Goal: Task Accomplishment & Management: Use online tool/utility

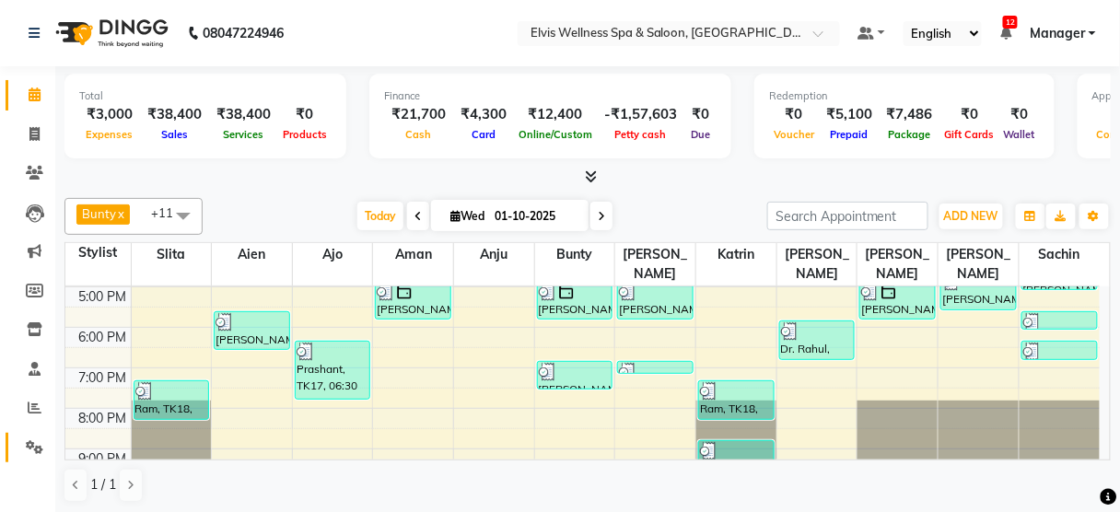
click at [30, 435] on link "Settings" at bounding box center [28, 448] width 44 height 30
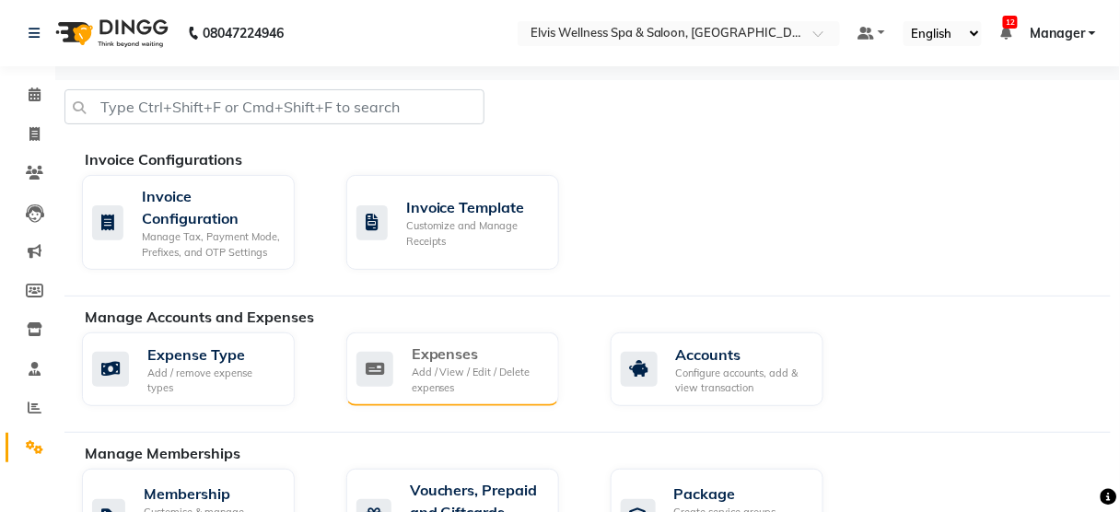
click at [443, 374] on div "Add / View / Edit / Delete expenses" at bounding box center [478, 380] width 133 height 30
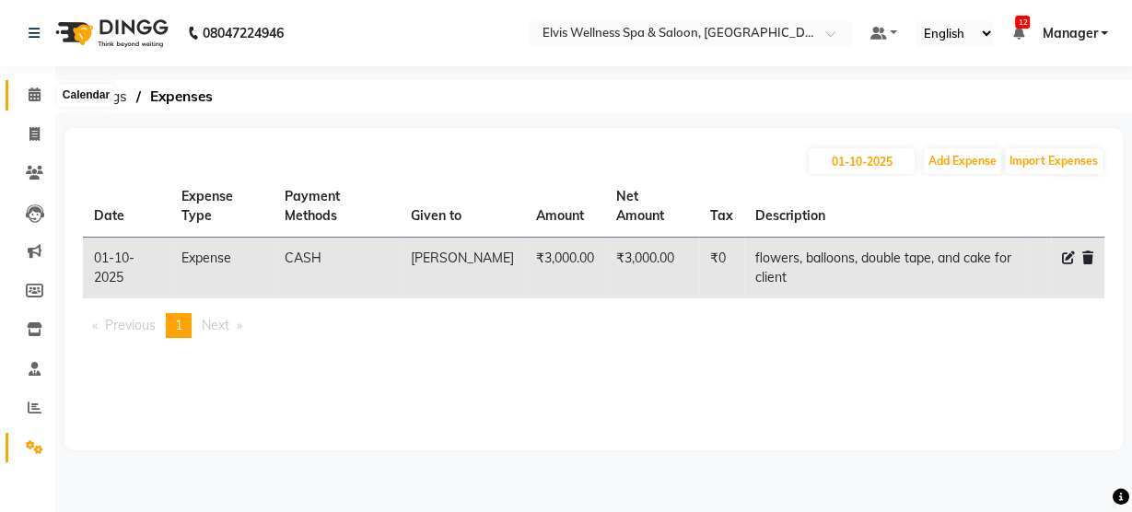
click at [39, 101] on icon at bounding box center [35, 94] width 12 height 14
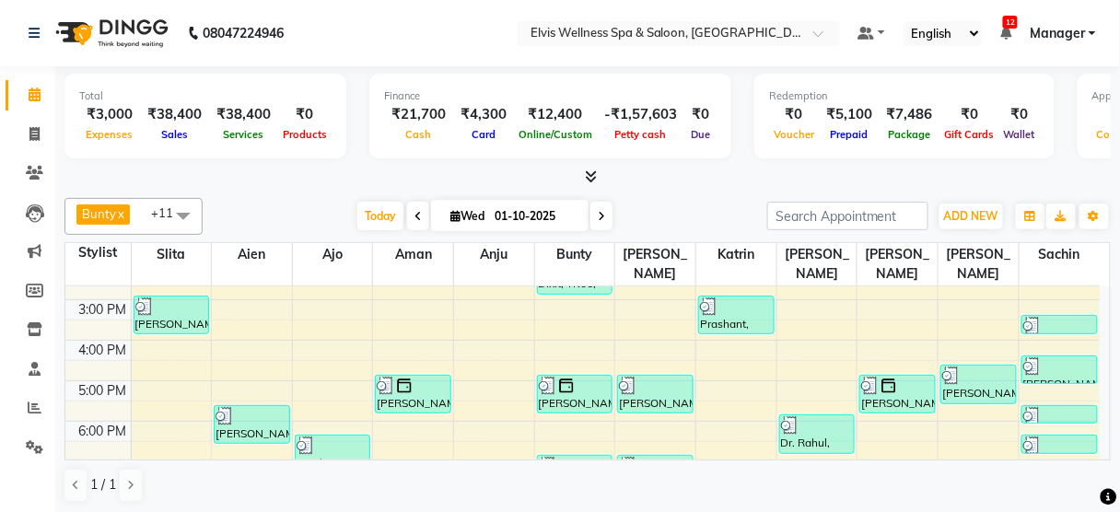
scroll to position [364, 0]
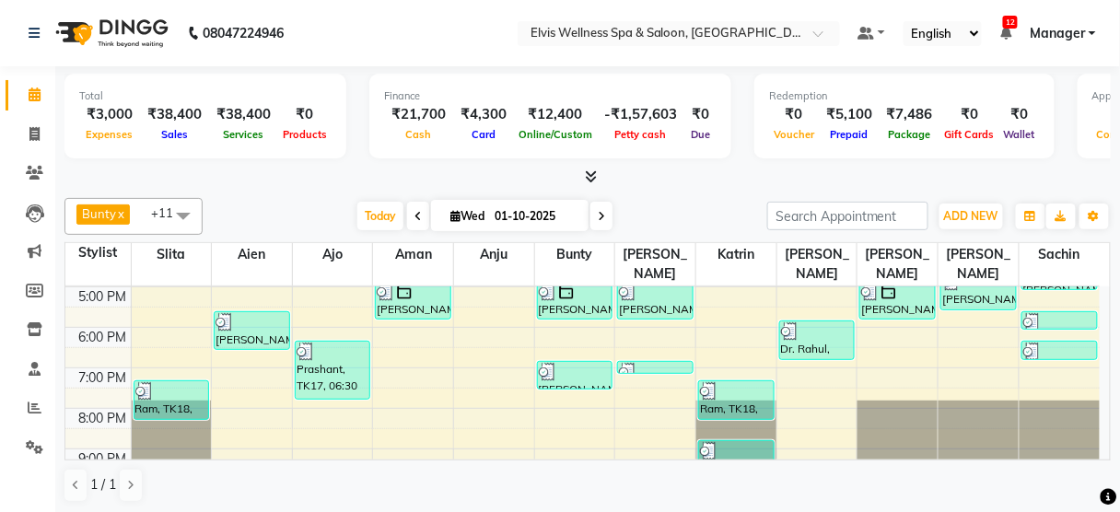
click at [325, 174] on div at bounding box center [587, 177] width 1046 height 19
click at [114, 121] on div "₹3,000" at bounding box center [109, 114] width 61 height 21
